Goal: Task Accomplishment & Management: Manage account settings

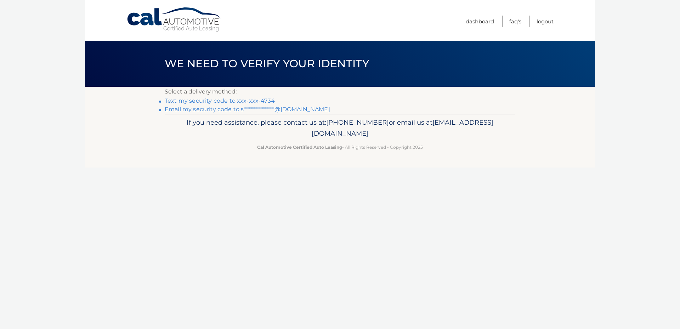
click at [252, 102] on link "Text my security code to xxx-xxx-4734" at bounding box center [220, 100] width 110 height 7
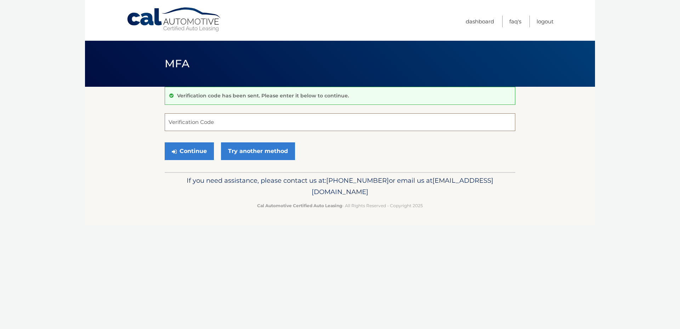
click at [335, 121] on input "Verification Code" at bounding box center [340, 122] width 350 height 18
type input "635478"
click at [165, 142] on button "Continue" at bounding box center [189, 151] width 49 height 18
click at [374, 124] on input "635478" at bounding box center [340, 122] width 350 height 18
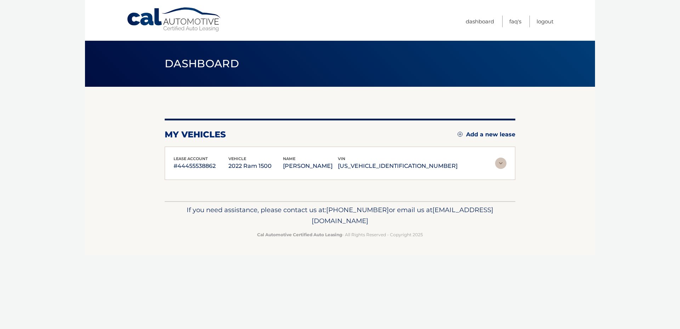
click at [351, 145] on div "my vehicles Add a new lease lease account #44455538862 vehicle 2022 Ram 1500 na…" at bounding box center [340, 149] width 350 height 61
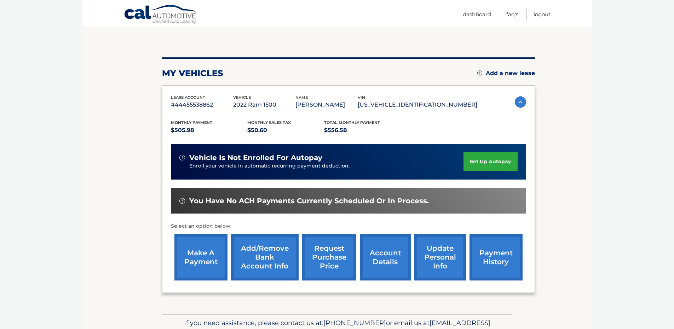
scroll to position [100, 0]
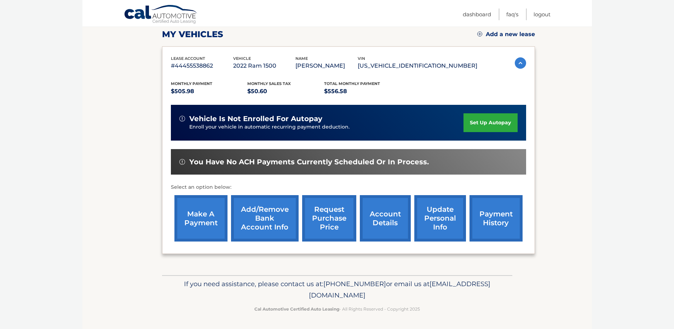
click at [207, 218] on link "make a payment" at bounding box center [200, 218] width 53 height 46
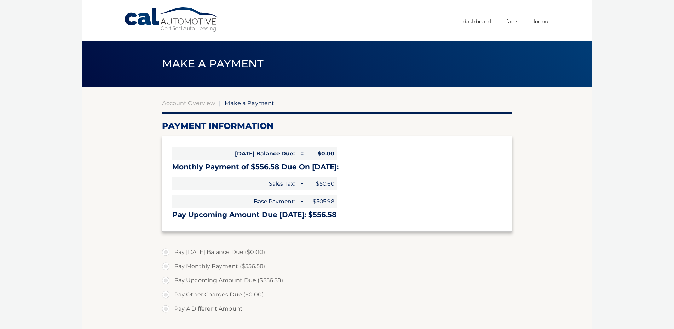
select select "MTAyNGExZTctZTdiOS00M2VkLTkzODgtZjY1MjAzOGUzZmVh"
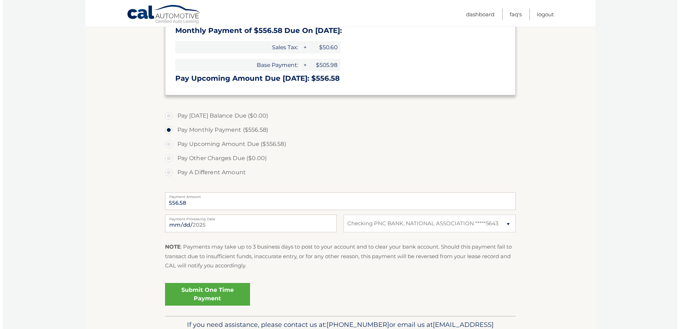
scroll to position [177, 0]
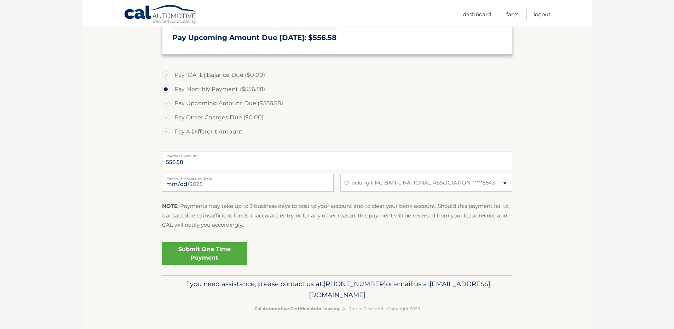
click at [206, 252] on link "Submit One Time Payment" at bounding box center [204, 253] width 85 height 23
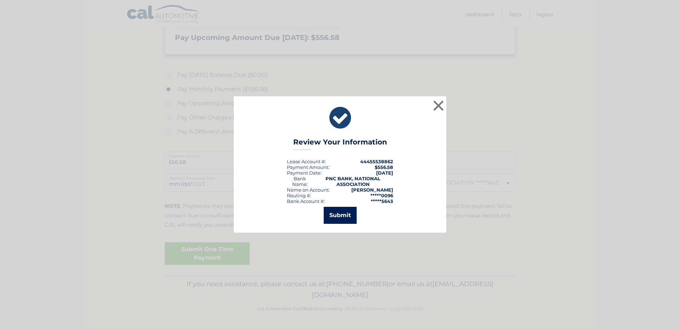
click at [349, 215] on button "Submit" at bounding box center [339, 215] width 33 height 17
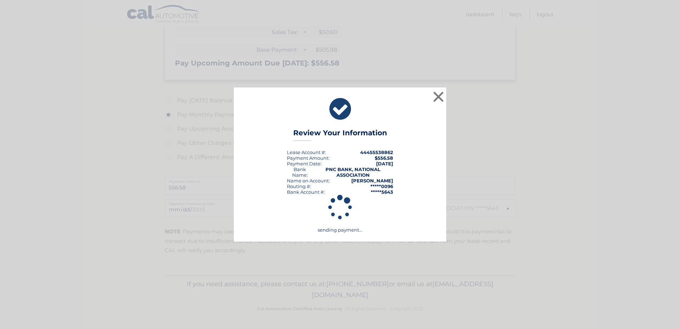
scroll to position [151, 0]
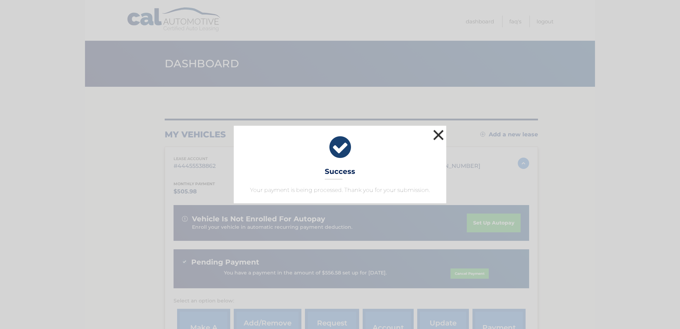
click at [435, 137] on button "×" at bounding box center [438, 135] width 14 height 14
